Goal: Task Accomplishment & Management: Use online tool/utility

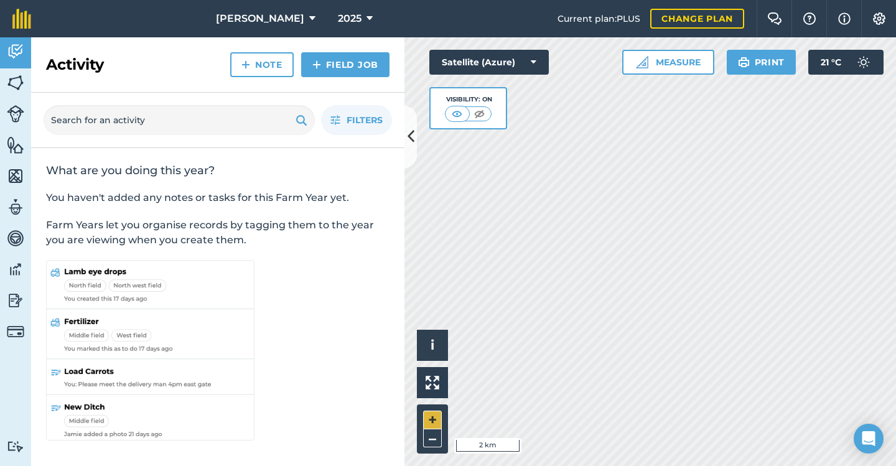
click at [432, 419] on button "+" at bounding box center [432, 419] width 19 height 19
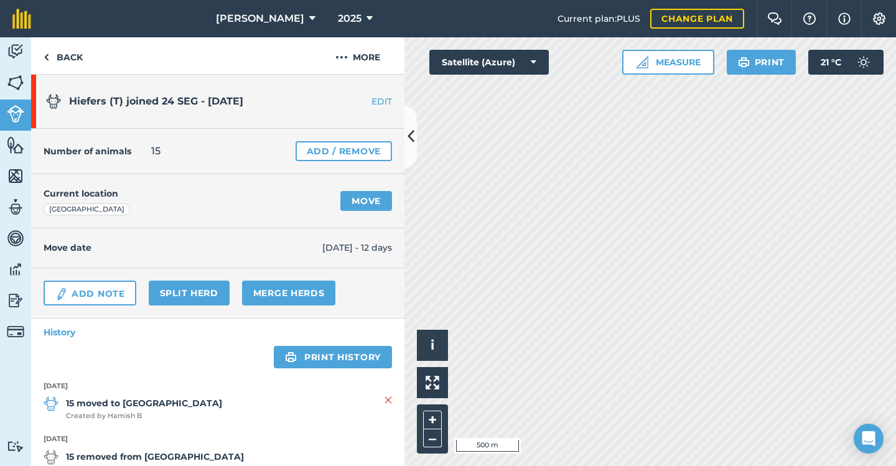
click at [356, 201] on link "Move" at bounding box center [366, 201] width 52 height 20
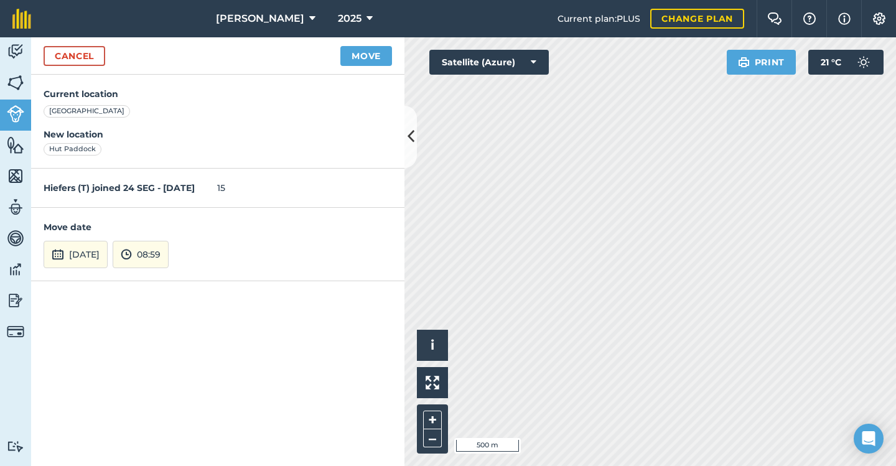
click at [361, 57] on button "Move" at bounding box center [366, 56] width 52 height 20
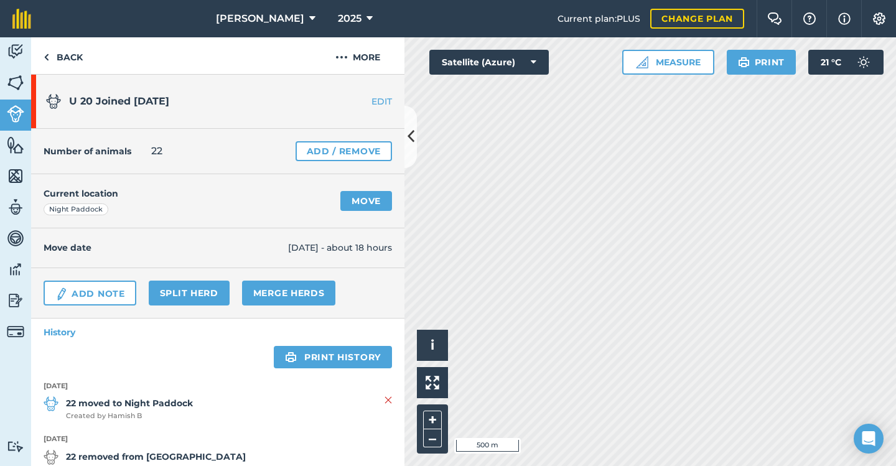
click at [362, 198] on link "Move" at bounding box center [366, 201] width 52 height 20
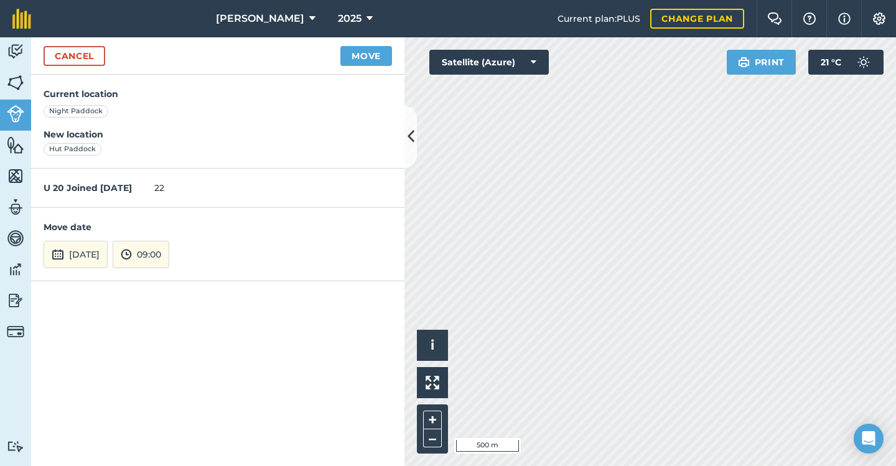
click at [361, 53] on button "Move" at bounding box center [366, 56] width 52 height 20
